Goal: Check status

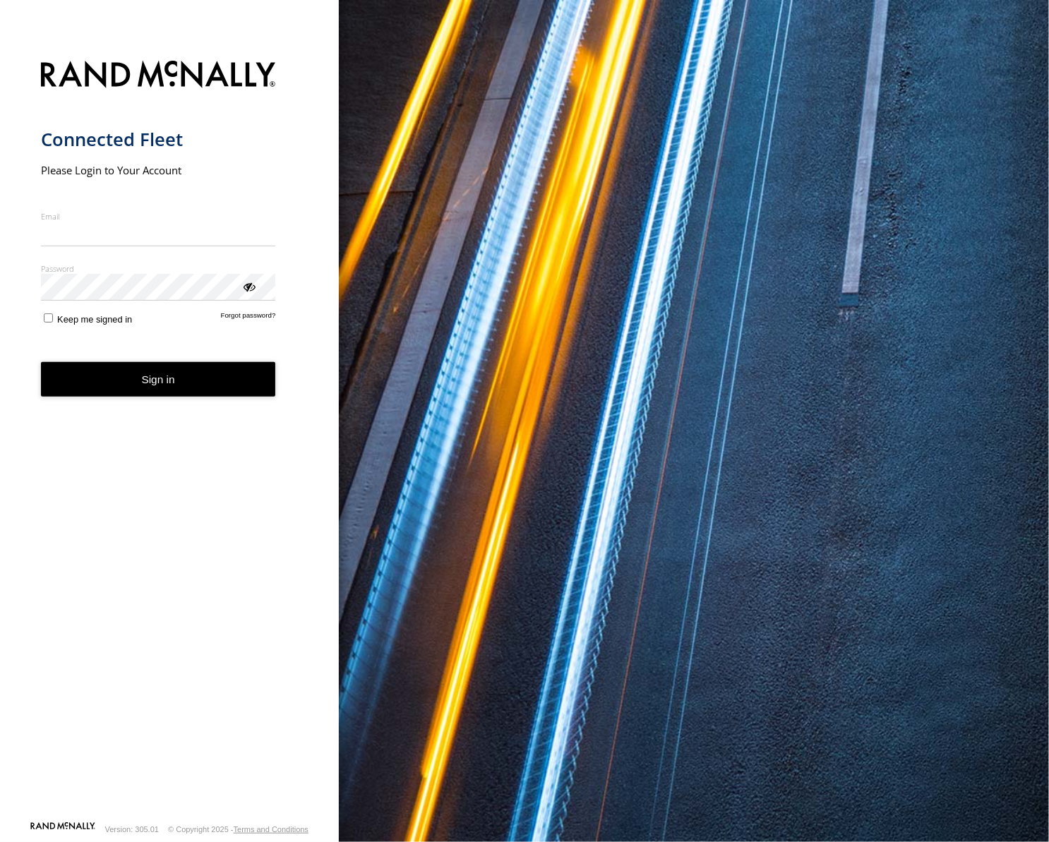
type input "**********"
click at [159, 395] on button "Sign in" at bounding box center [158, 379] width 235 height 35
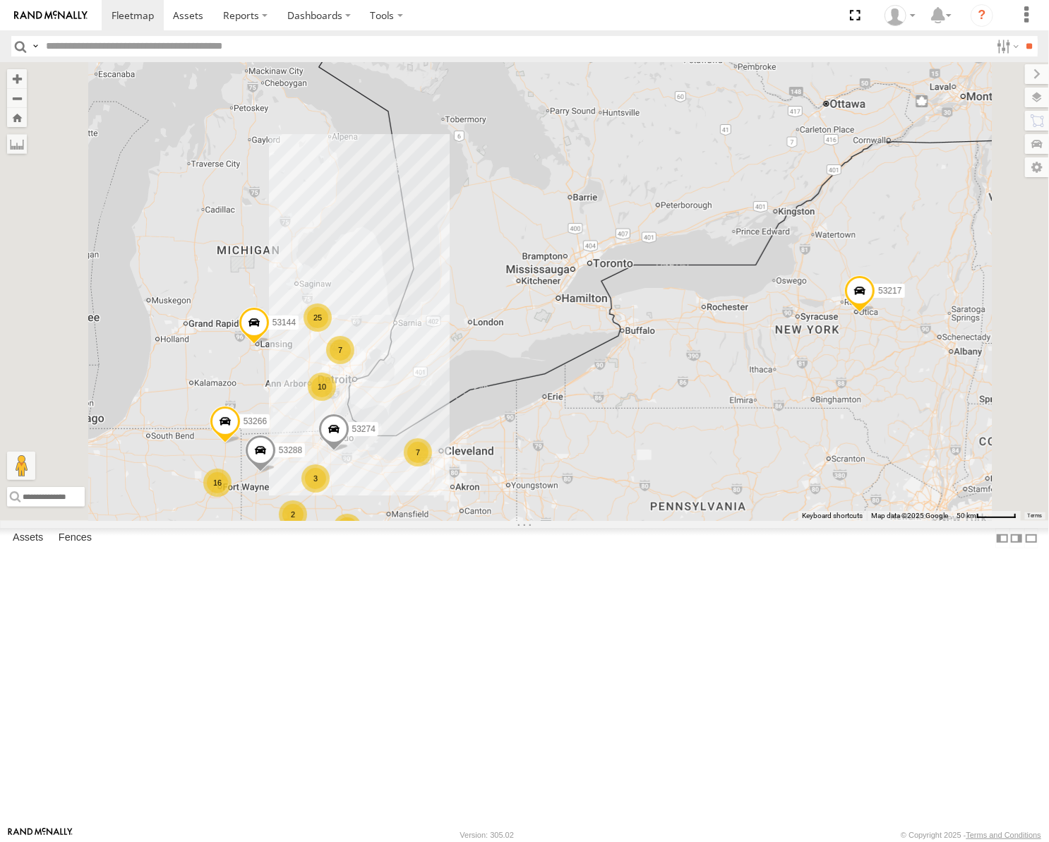
drag, startPoint x: 876, startPoint y: 413, endPoint x: 833, endPoint y: 337, distance: 87.6
click at [904, 320] on div "53217 53247 53103 53219 53278 53208 53288 53144 53236 7 25 16 7 53223 10 2 5320…" at bounding box center [524, 291] width 1049 height 459
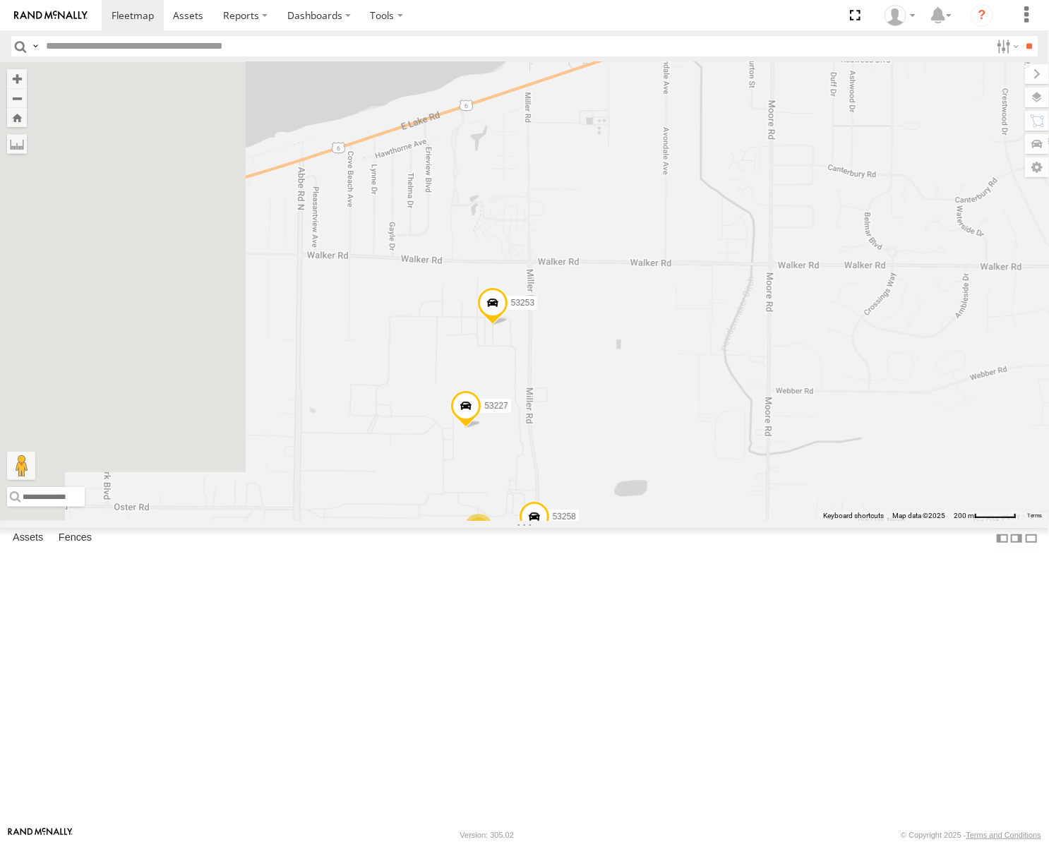
drag, startPoint x: 546, startPoint y: 493, endPoint x: 692, endPoint y: 501, distance: 146.3
click at [695, 500] on div "53217 53247 53103 53278 53208 53288 53144 53236 53223 53203 53266 53274 53147 2…" at bounding box center [524, 291] width 1049 height 459
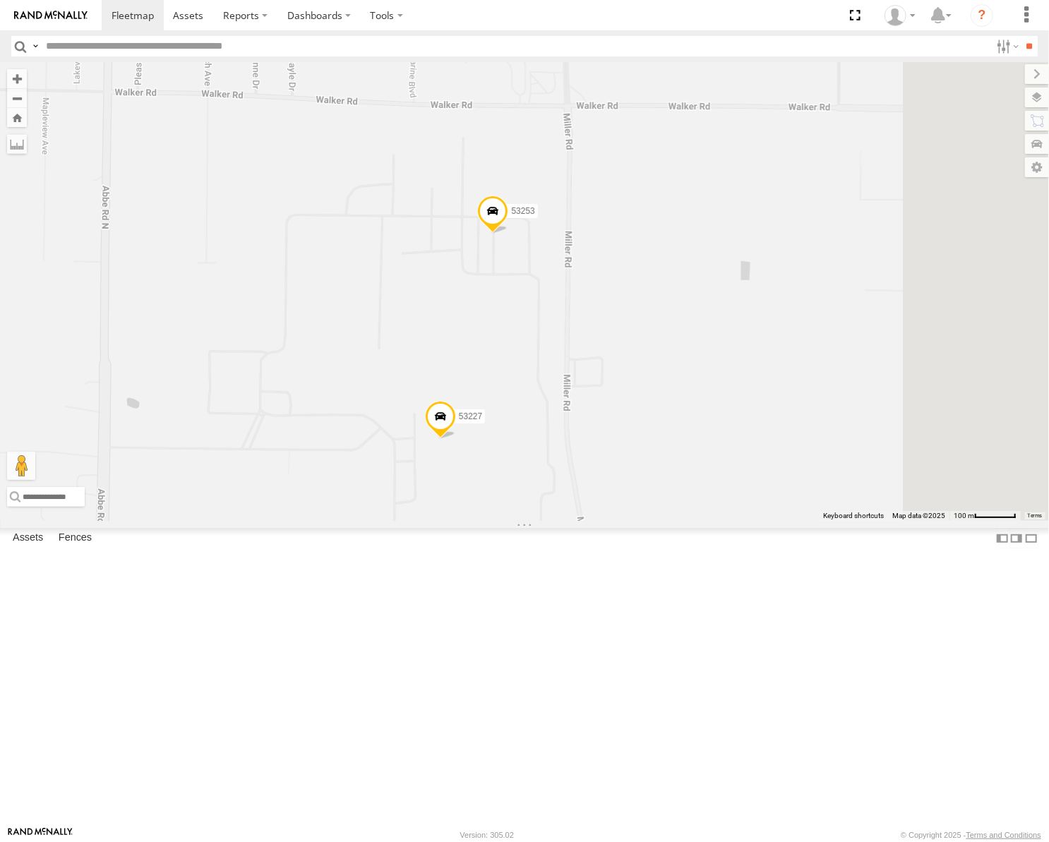
drag, startPoint x: 740, startPoint y: 484, endPoint x: 769, endPoint y: 349, distance: 137.4
click at [769, 349] on div "53217 53247 53103 53278 53208 53288 53144 53236 53223 53203 53266 53274 53147 5…" at bounding box center [524, 291] width 1049 height 459
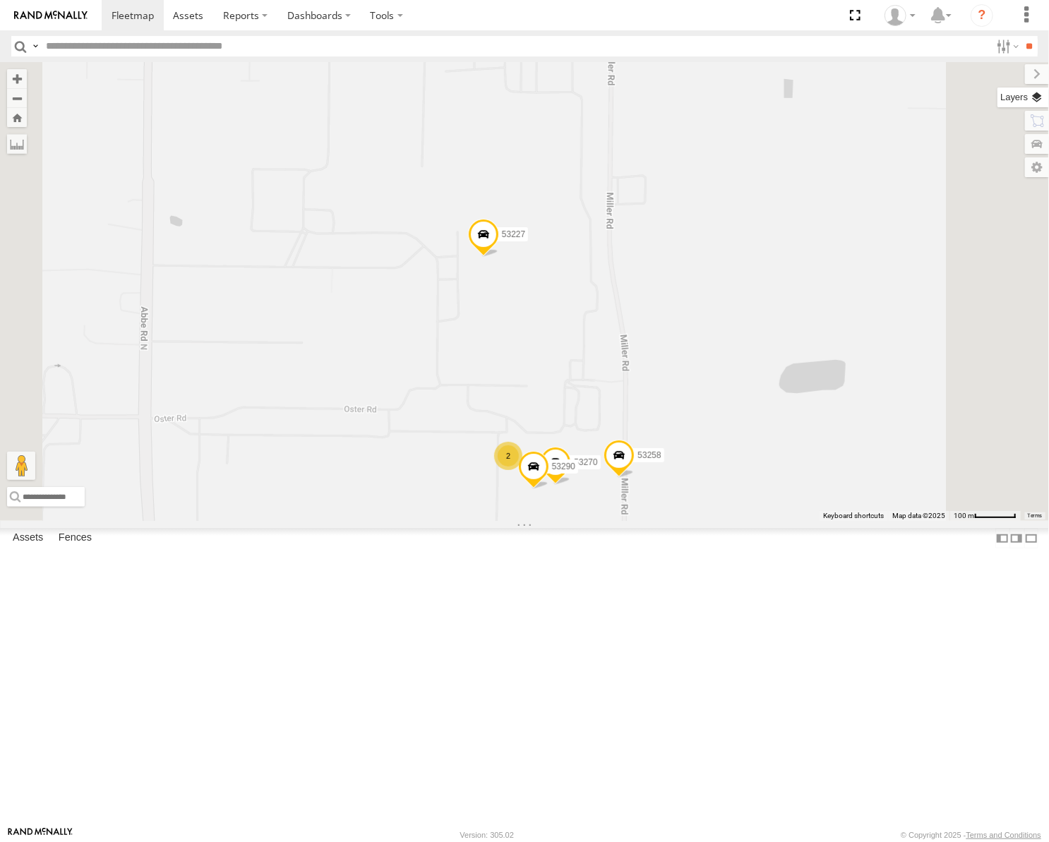
click at [1043, 99] on label at bounding box center [1023, 98] width 52 height 20
click at [0, 0] on span "Basemaps" at bounding box center [0, 0] width 0 height 0
click at [0, 0] on span "Satellite" at bounding box center [0, 0] width 0 height 0
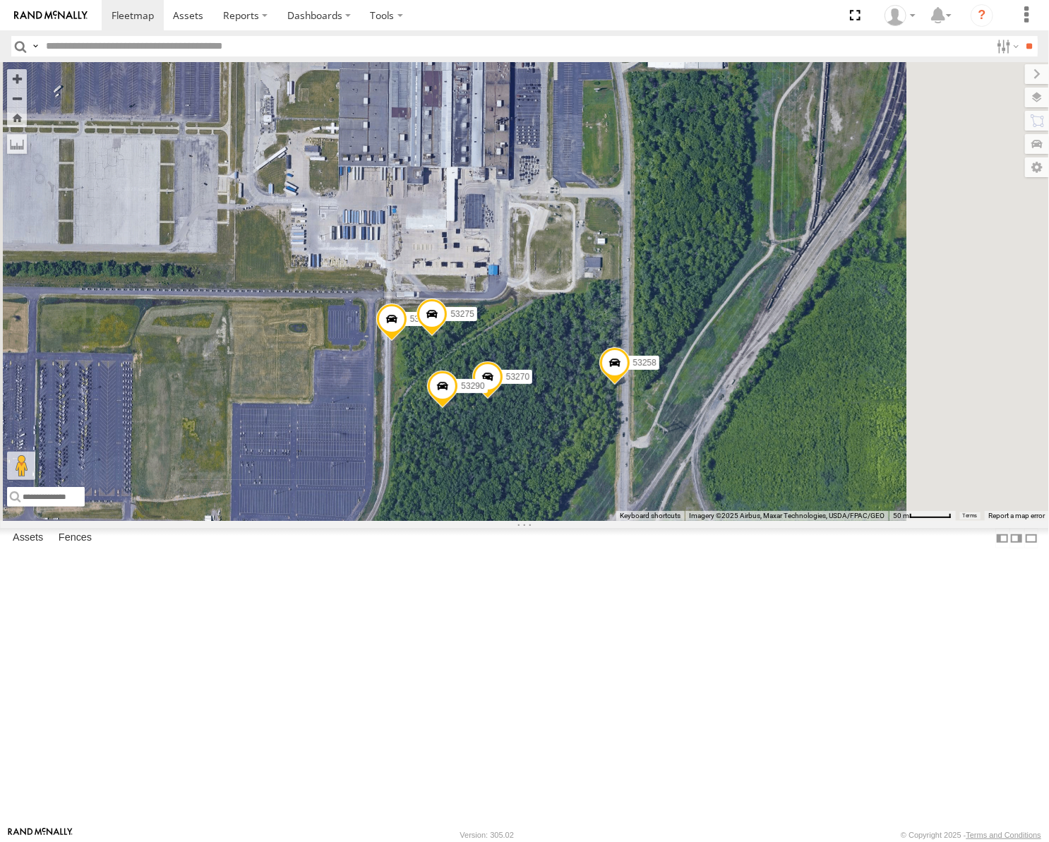
drag, startPoint x: 775, startPoint y: 588, endPoint x: 671, endPoint y: 625, distance: 111.0
click at [672, 521] on div "53217 53247 53103 53278 53208 53288 53144 53236 53223 53203 53266 53274 53147 5…" at bounding box center [524, 291] width 1049 height 459
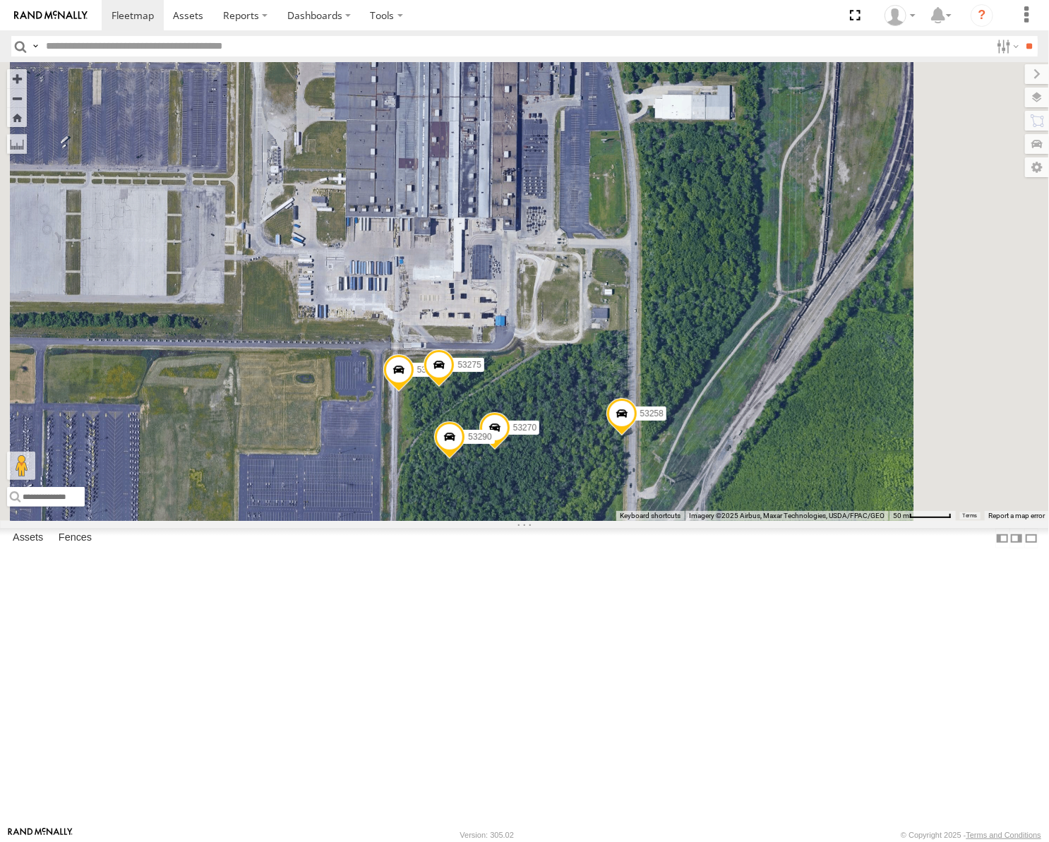
drag, startPoint x: 699, startPoint y: 483, endPoint x: 727, endPoint y: 530, distance: 55.1
click at [727, 521] on div "53217 53247 53103 53278 53208 53288 53144 53236 53223 53203 53266 53274 53147 5…" at bounding box center [524, 291] width 1049 height 459
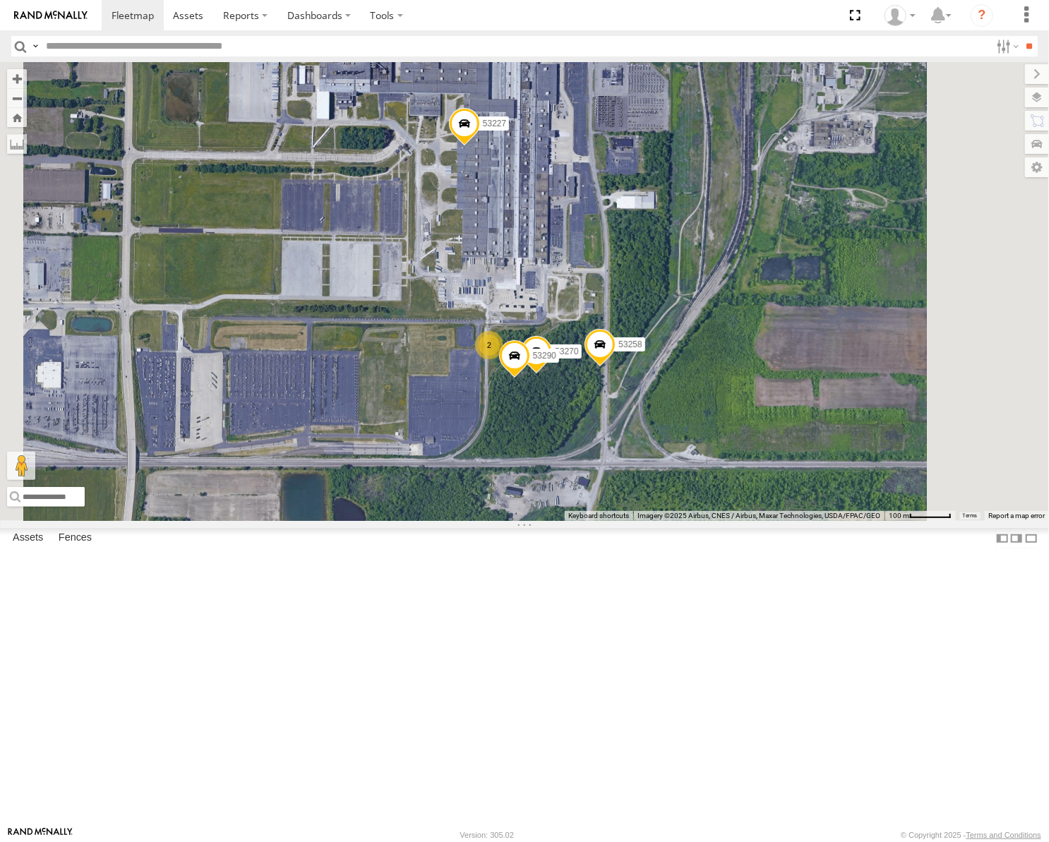
click at [530, 378] on span at bounding box center [514, 359] width 31 height 38
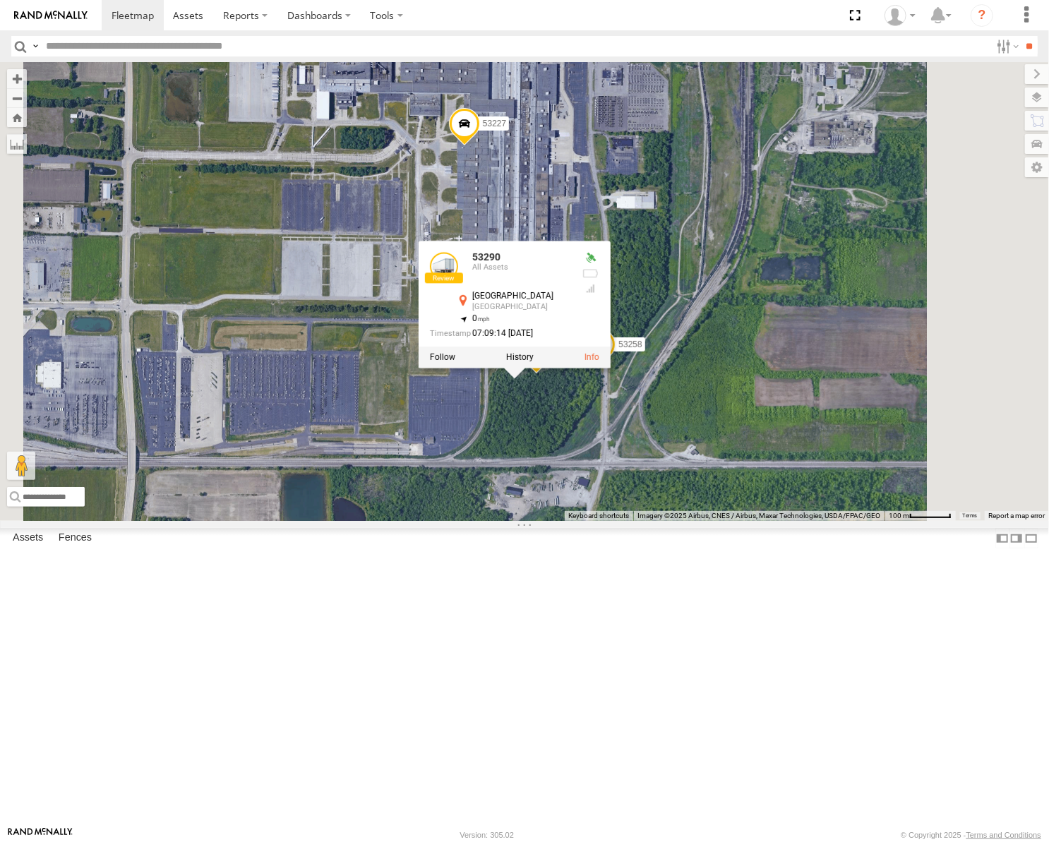
click at [841, 460] on div "53217 53247 53103 53278 53208 53288 53144 53236 53223 53203 53266 53274 53147 5…" at bounding box center [524, 291] width 1049 height 459
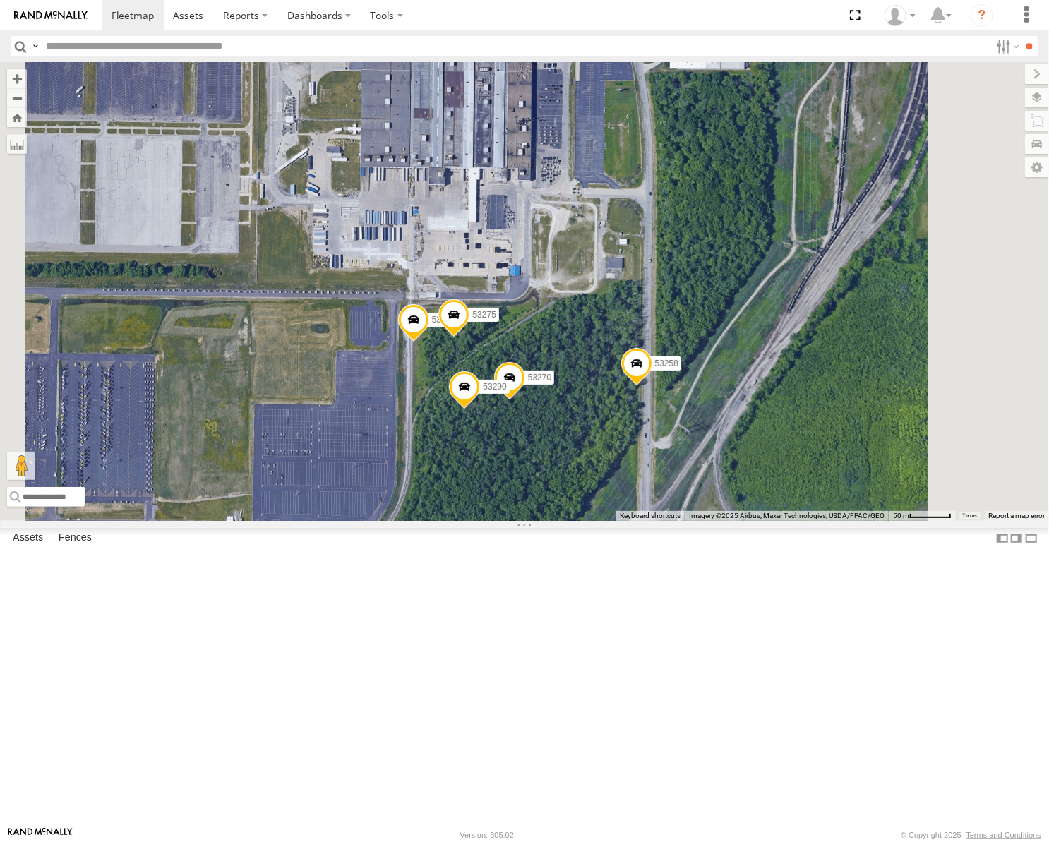
drag, startPoint x: 750, startPoint y: 481, endPoint x: 765, endPoint y: 461, distance: 24.7
click at [765, 461] on div "53217 53247 53103 53278 53208 53288 53144 53236 53223 53203 53266 53274 53147 5…" at bounding box center [524, 291] width 1049 height 459
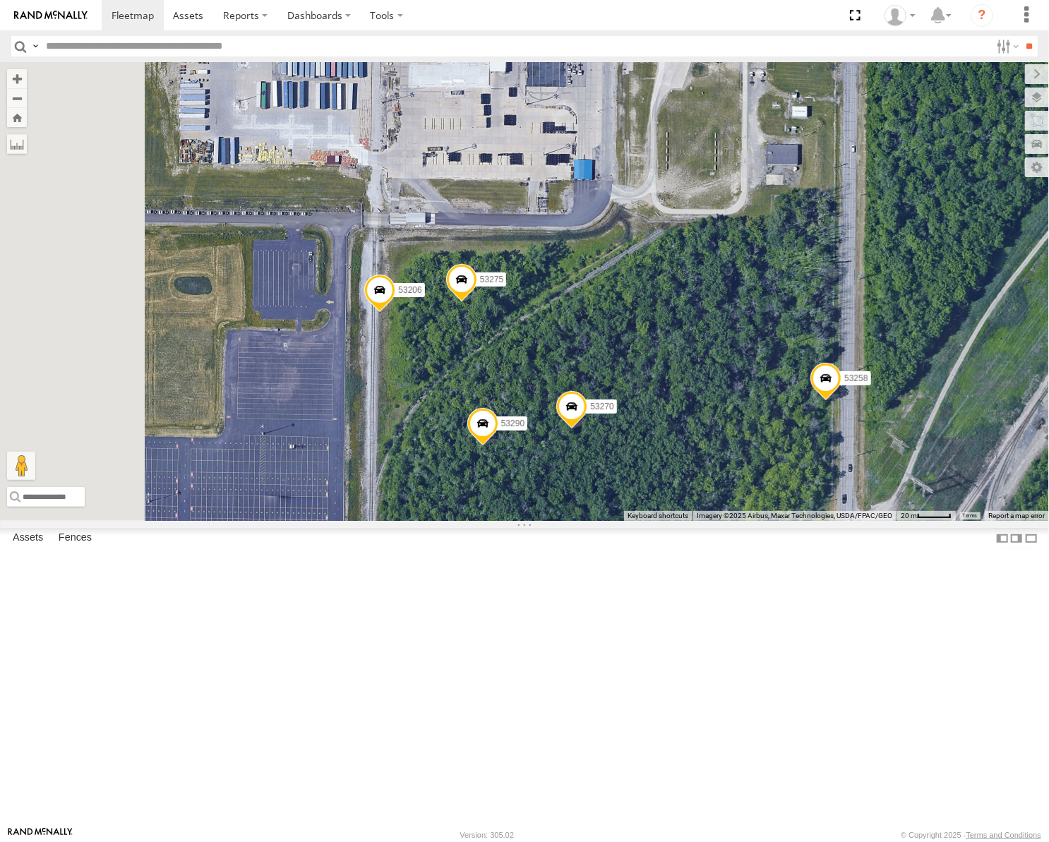
drag, startPoint x: 712, startPoint y: 433, endPoint x: 711, endPoint y: 477, distance: 43.1
click at [711, 477] on div "53217 53247 53103 53278 53208 53288 53144 53236 53223 53203 53266 53274 53147 5…" at bounding box center [524, 291] width 1049 height 459
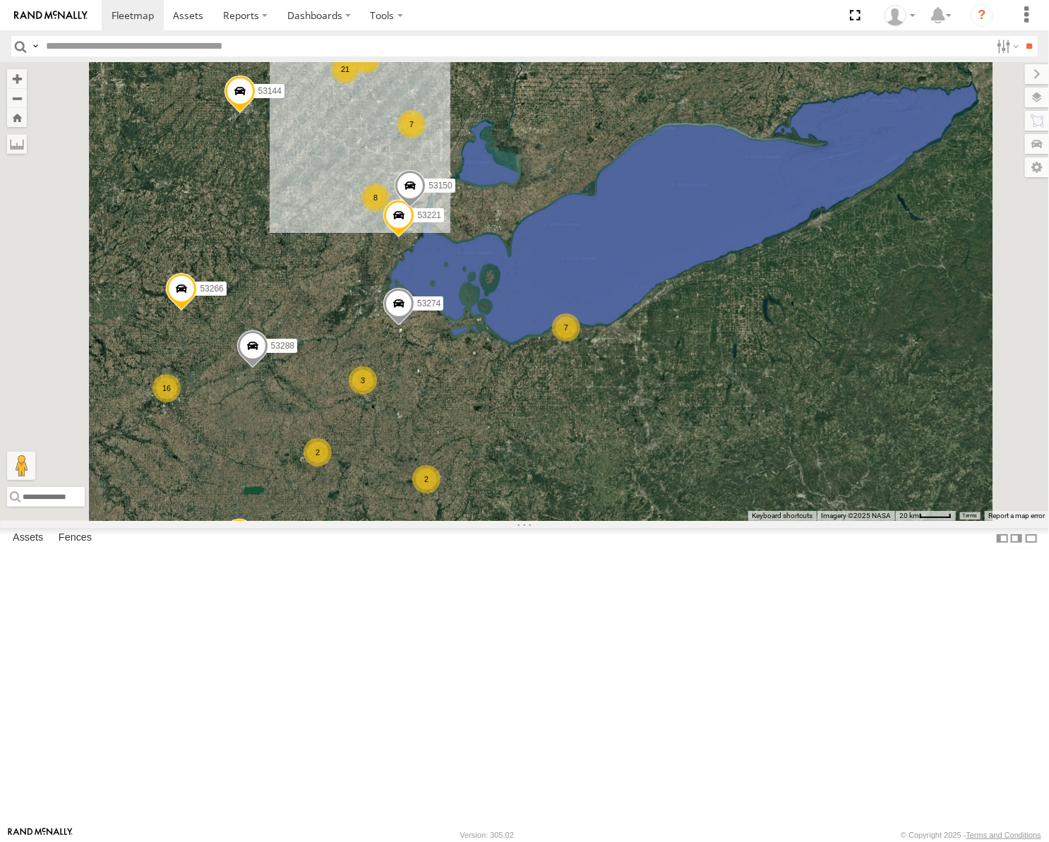
drag, startPoint x: 627, startPoint y: 459, endPoint x: 662, endPoint y: 477, distance: 39.5
click at [663, 477] on div "53217 53247 53103 53278 53208 53288 53144 53236 53223 53203 53266 53274 53147 7…" at bounding box center [524, 291] width 1049 height 459
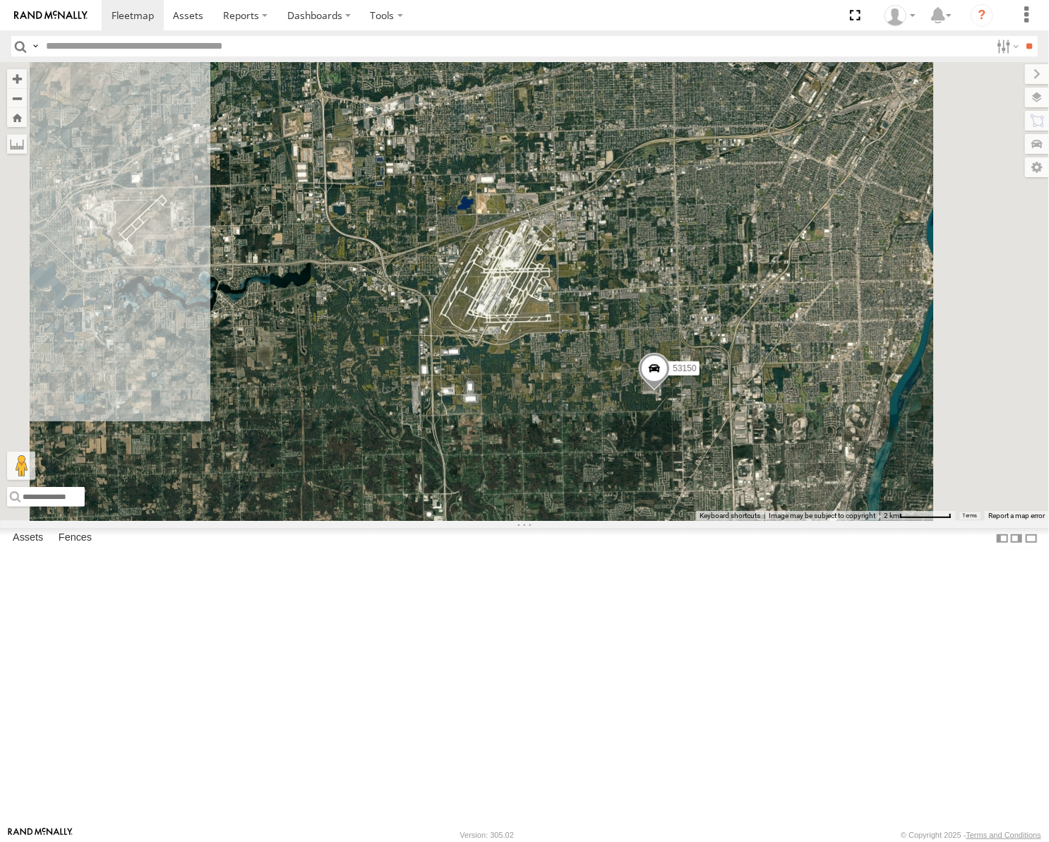
drag, startPoint x: 546, startPoint y: 350, endPoint x: 585, endPoint y: 353, distance: 38.9
click at [585, 353] on div "53217 53247 53103 53278 53208 53288 53144 53236 53223 53203 53266 53274 53147 5…" at bounding box center [524, 291] width 1049 height 459
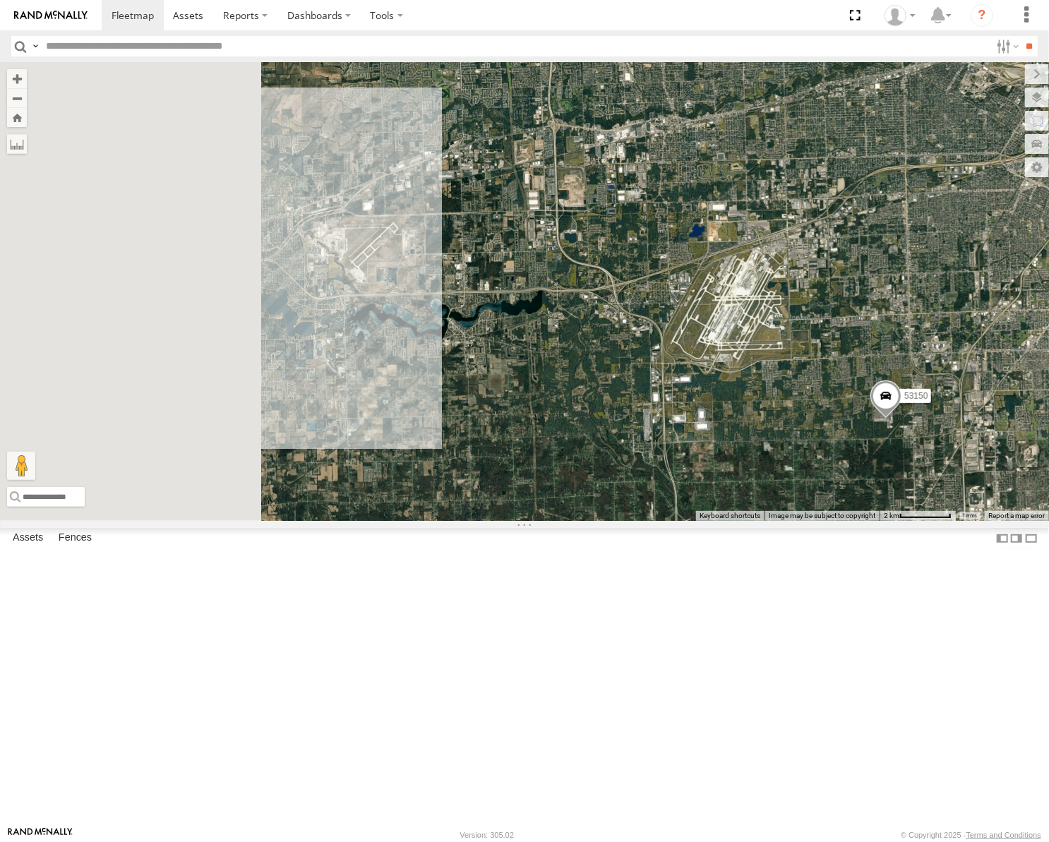
drag, startPoint x: 521, startPoint y: 368, endPoint x: 777, endPoint y: 404, distance: 258.7
click at [777, 404] on div "53217 53247 53103 53278 53208 53288 53144 53236 53223 53203 53266 53274 53147 5…" at bounding box center [524, 291] width 1049 height 459
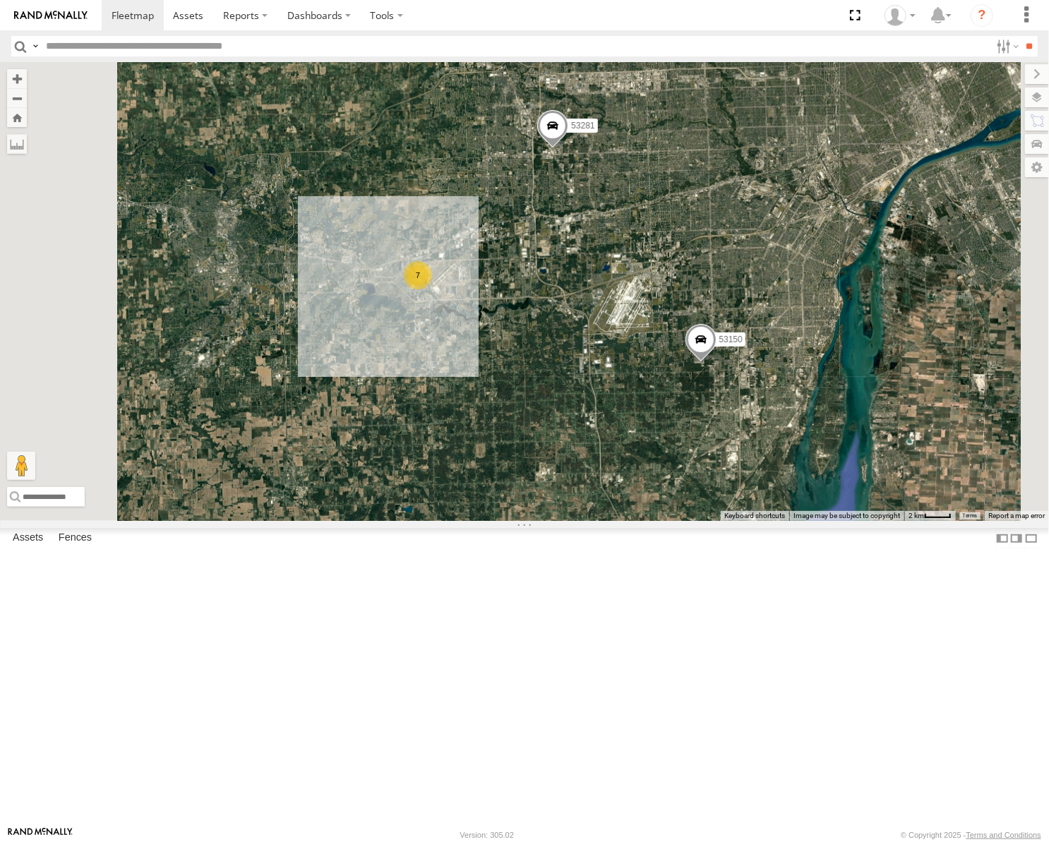
drag, startPoint x: 706, startPoint y: 251, endPoint x: 659, endPoint y: 406, distance: 162.1
click at [659, 406] on div "53217 53247 53103 53278 53208 53288 53144 53236 53223 53203 53266 53274 53147 5…" at bounding box center [524, 291] width 1049 height 459
